Goal: Task Accomplishment & Management: Use online tool/utility

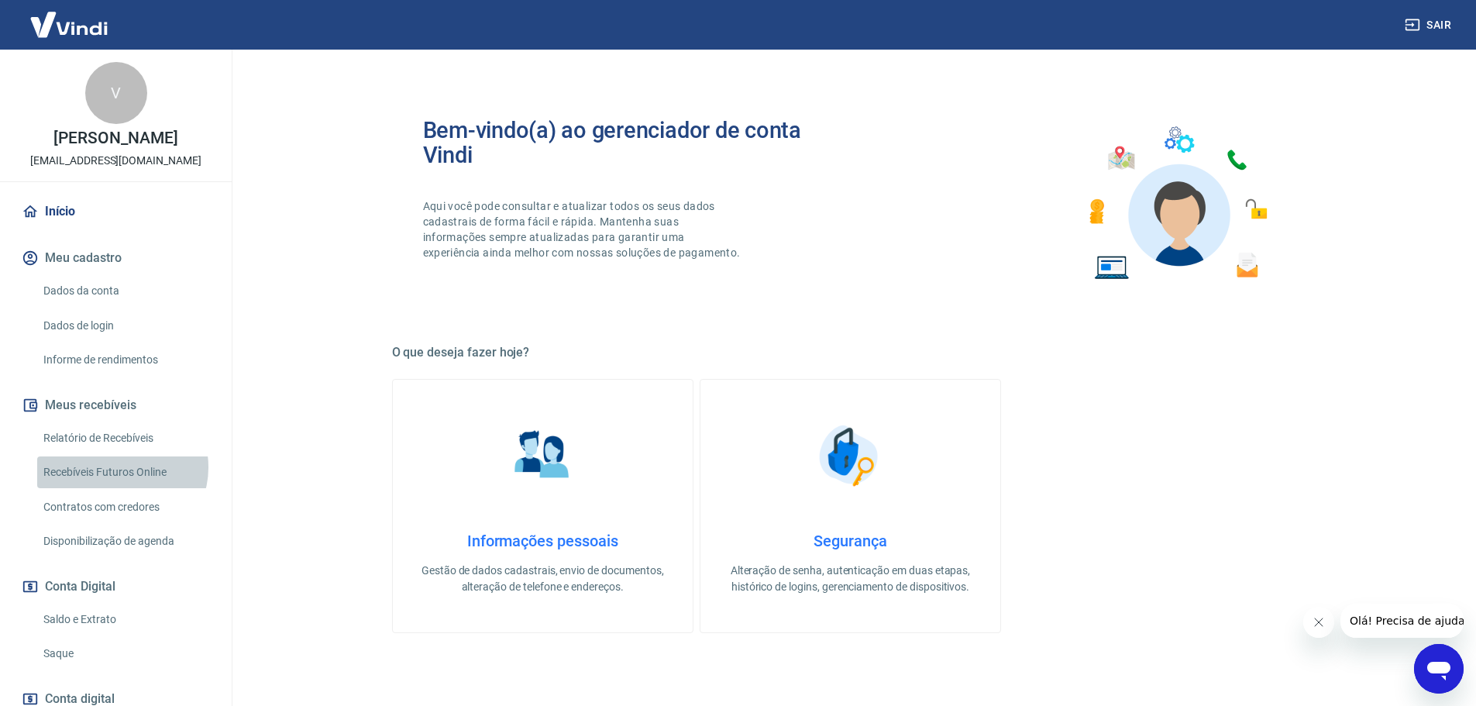
click at [121, 467] on link "Recebíveis Futuros Online" at bounding box center [125, 472] width 176 height 32
